Goal: Navigation & Orientation: Find specific page/section

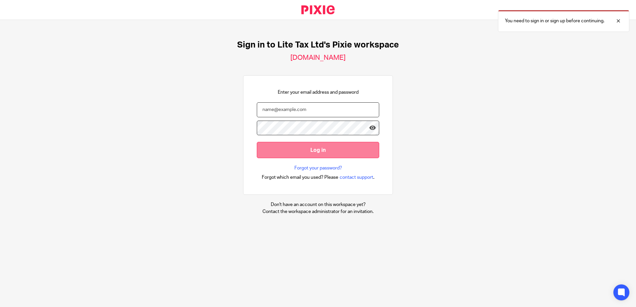
type input "[EMAIL_ADDRESS][DOMAIN_NAME]"
click at [302, 150] on input "Log in" at bounding box center [318, 150] width 122 height 16
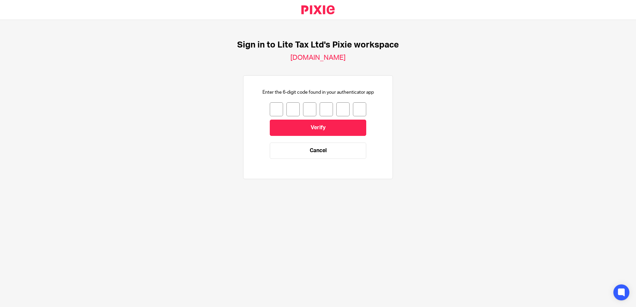
click at [272, 109] on input "number" at bounding box center [276, 109] width 13 height 14
type input "0"
type input "3"
type input "0"
type input "7"
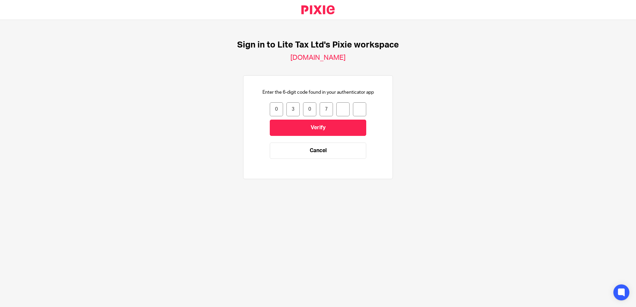
type input "0"
type input "5"
click at [301, 128] on input "Verify" at bounding box center [318, 128] width 96 height 16
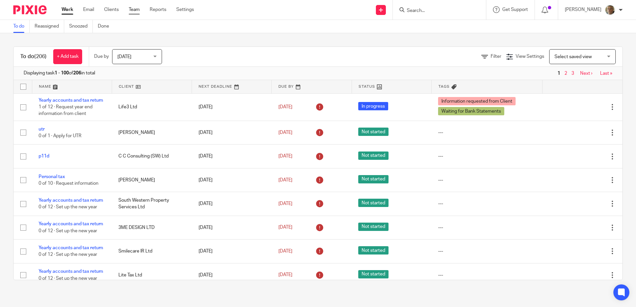
click at [135, 10] on link "Team" at bounding box center [134, 9] width 11 height 7
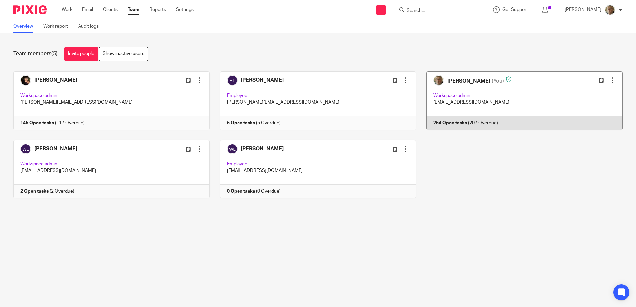
click at [451, 96] on link at bounding box center [519, 101] width 207 height 59
click at [440, 122] on link at bounding box center [519, 101] width 207 height 59
